Goal: Check status: Check status

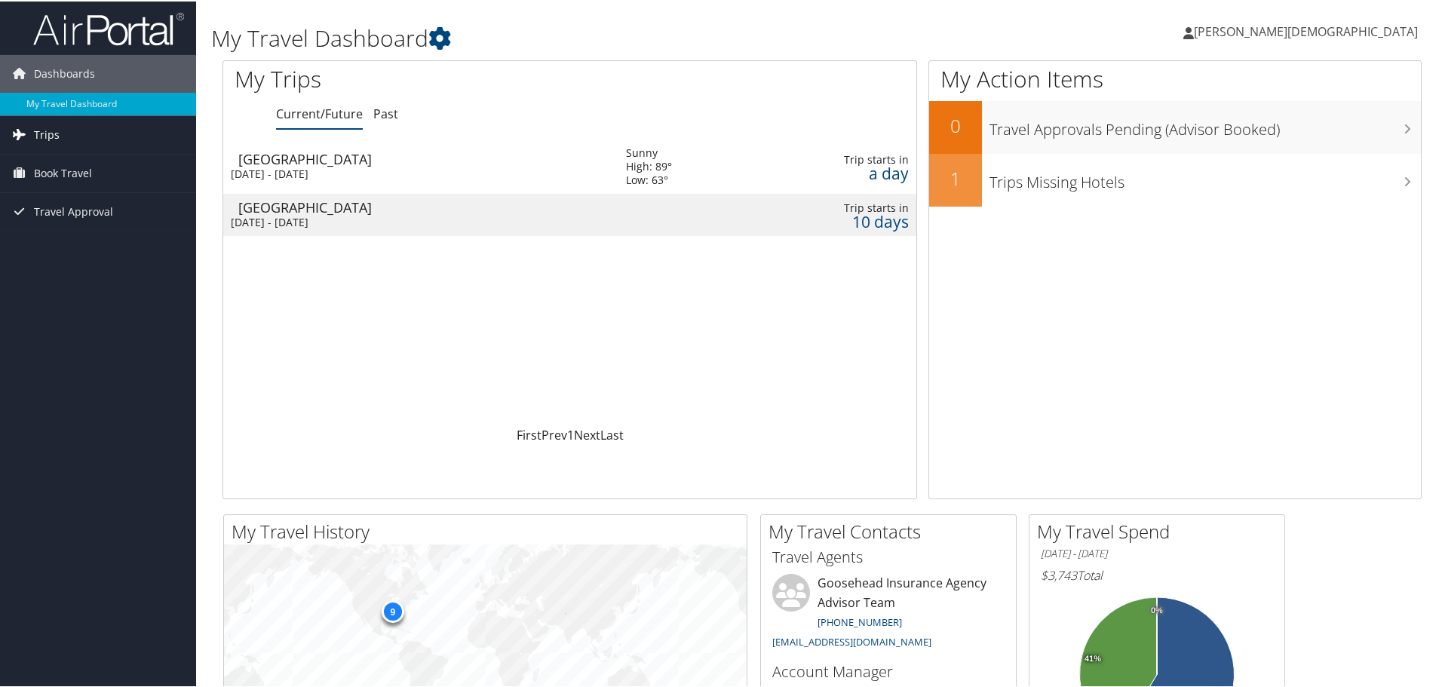
click at [62, 127] on link "Trips" at bounding box center [98, 134] width 196 height 38
click at [41, 164] on link "Current/Future Trips" at bounding box center [98, 163] width 196 height 23
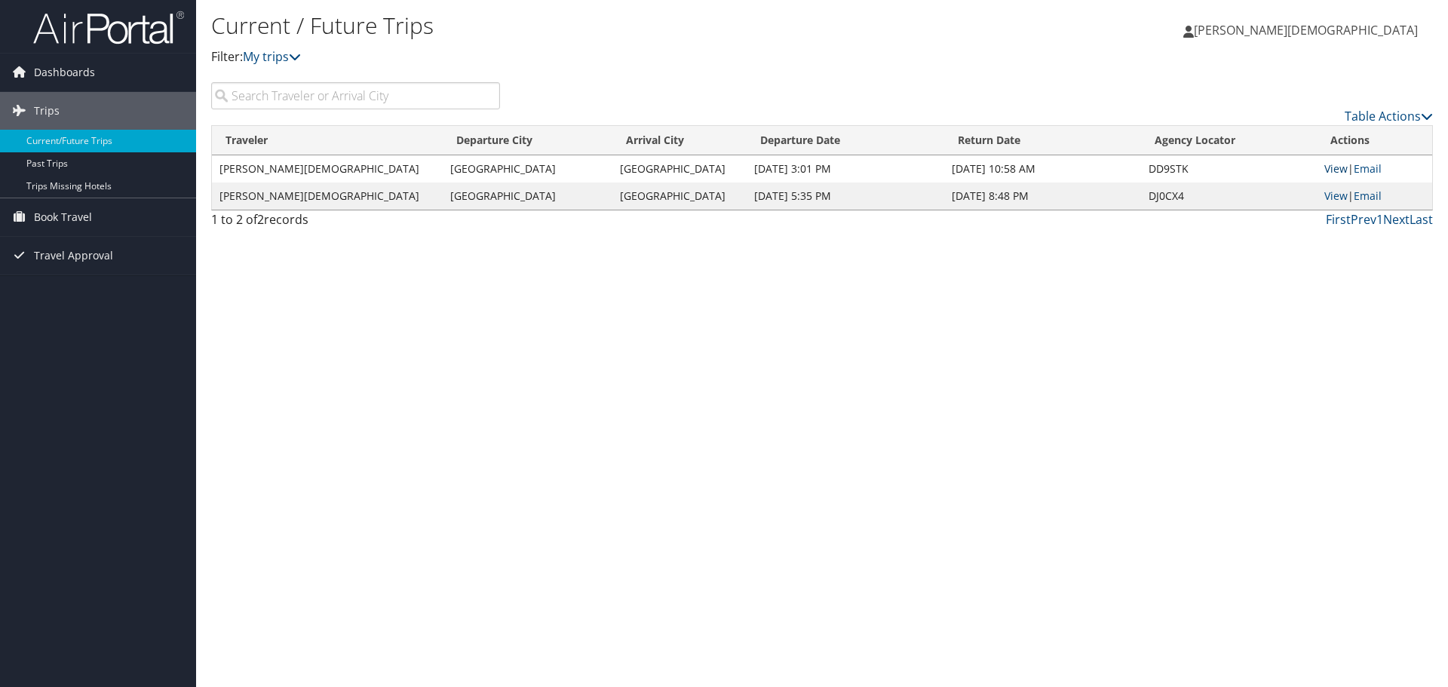
click at [1324, 161] on link "View" at bounding box center [1335, 168] width 23 height 14
click at [1324, 201] on link "View" at bounding box center [1335, 196] width 23 height 14
click at [1324, 164] on link "View" at bounding box center [1335, 168] width 23 height 14
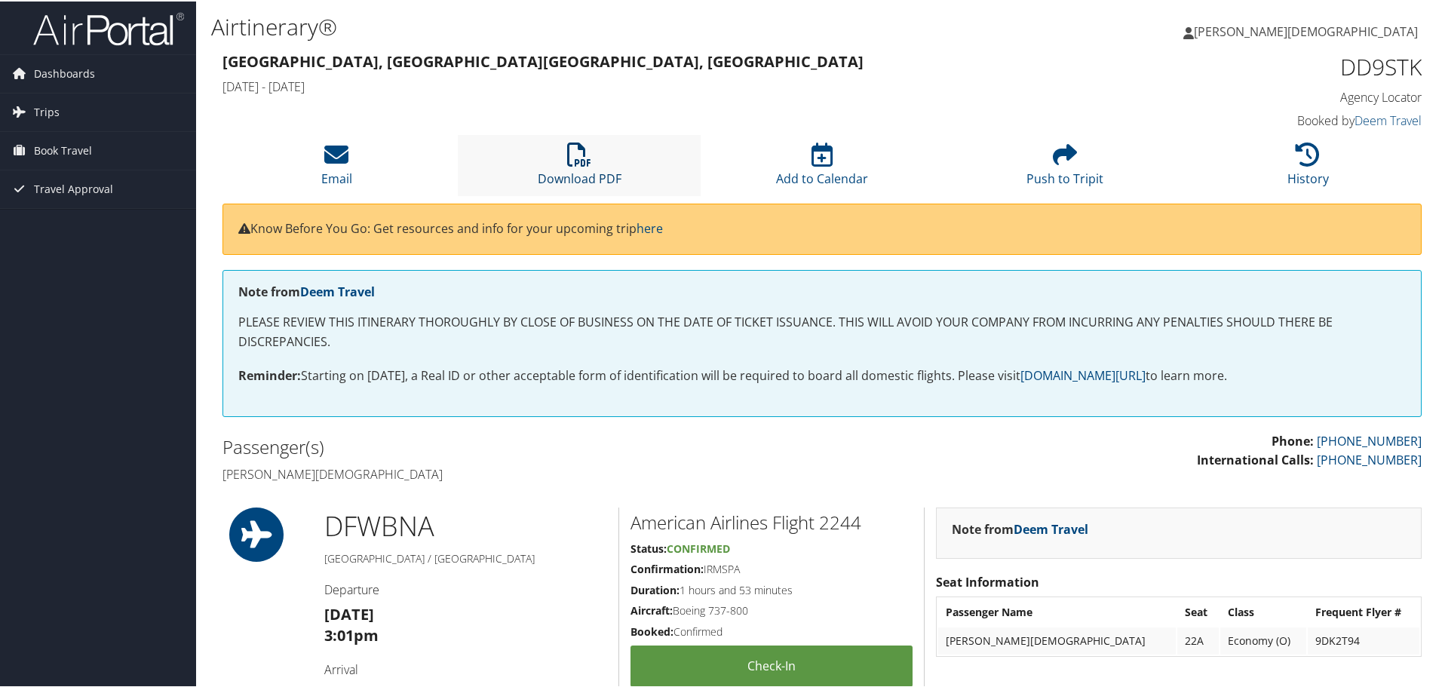
click at [585, 158] on icon at bounding box center [579, 153] width 24 height 24
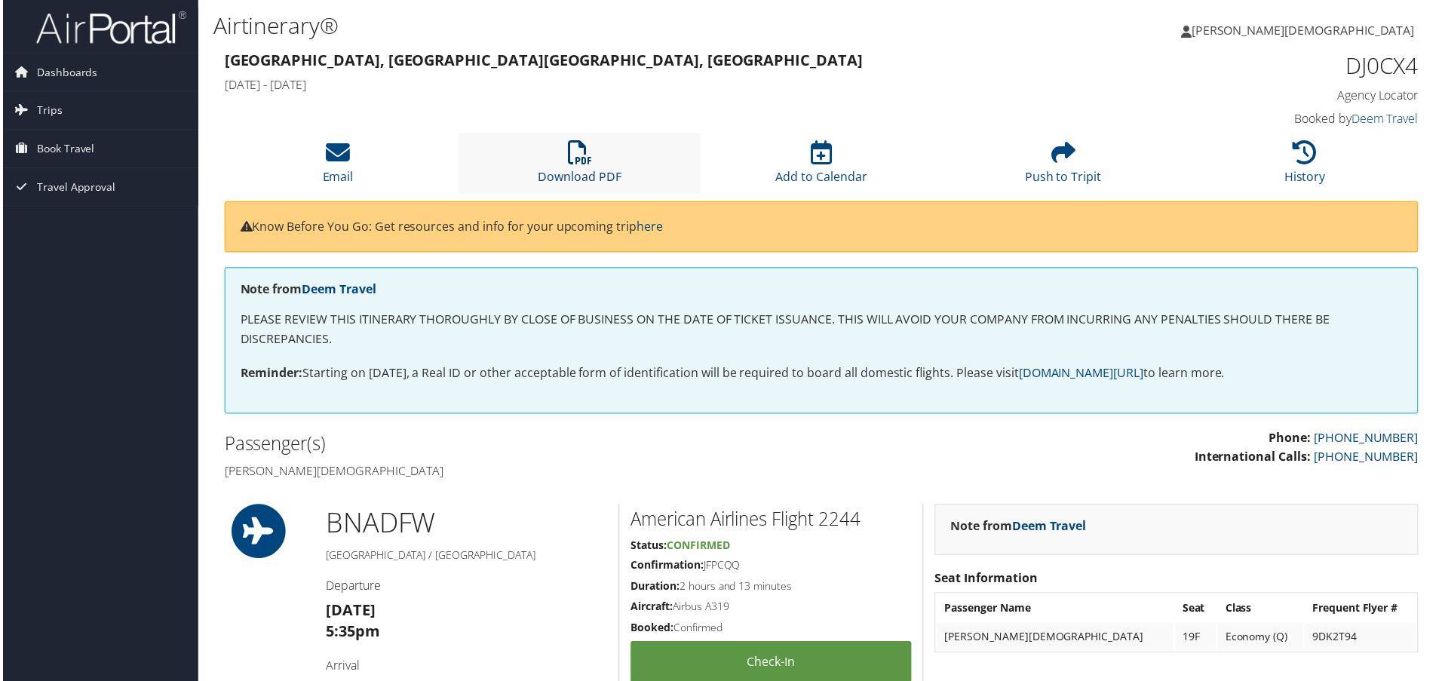
click at [573, 145] on icon at bounding box center [579, 153] width 24 height 24
